Goal: Task Accomplishment & Management: Manage account settings

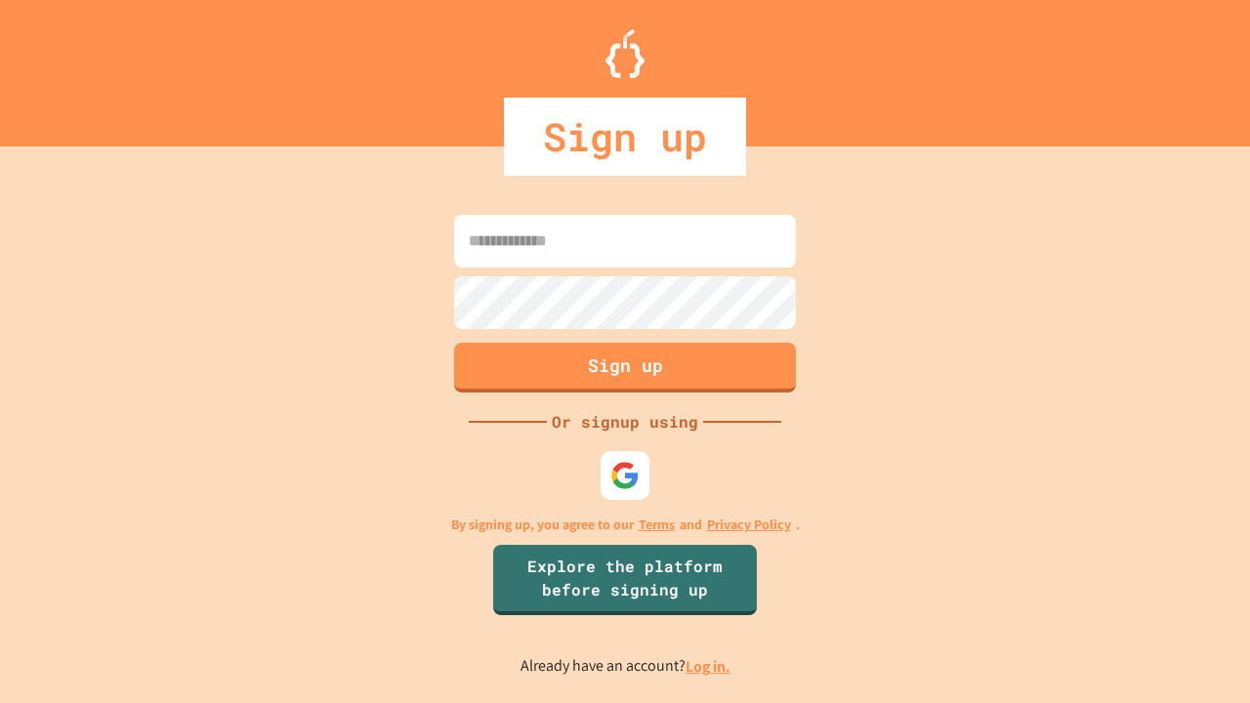
click at [709, 666] on link "Log in." at bounding box center [708, 666] width 45 height 21
